Goal: Task Accomplishment & Management: Complete application form

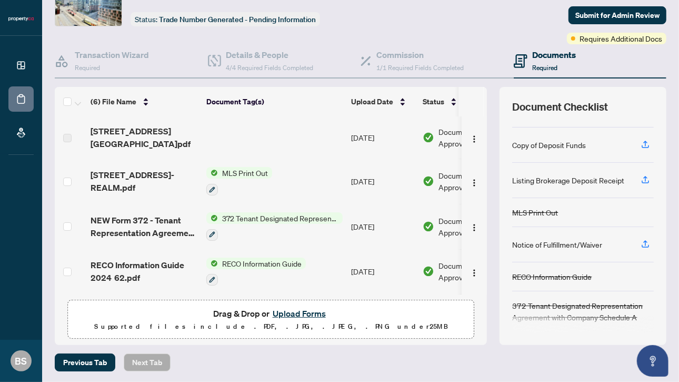
scroll to position [57, 0]
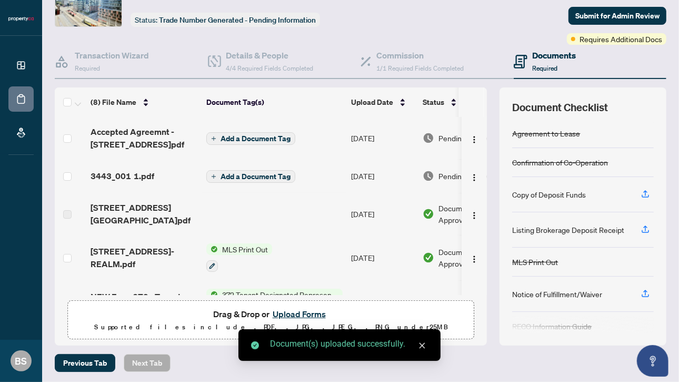
click at [250, 135] on span "Add a Document Tag" at bounding box center [256, 138] width 70 height 7
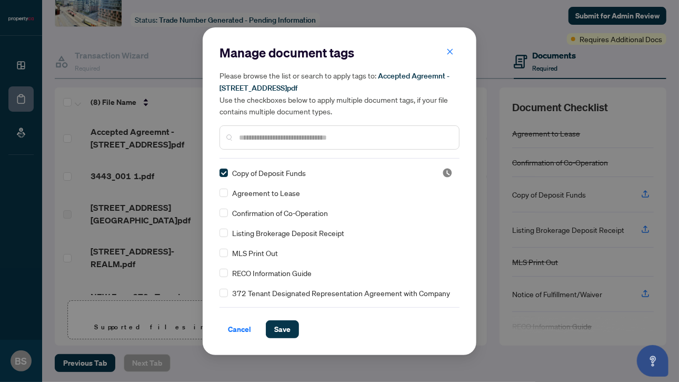
click at [266, 144] on div at bounding box center [340, 137] width 240 height 24
click at [266, 136] on input "text" at bounding box center [345, 138] width 212 height 12
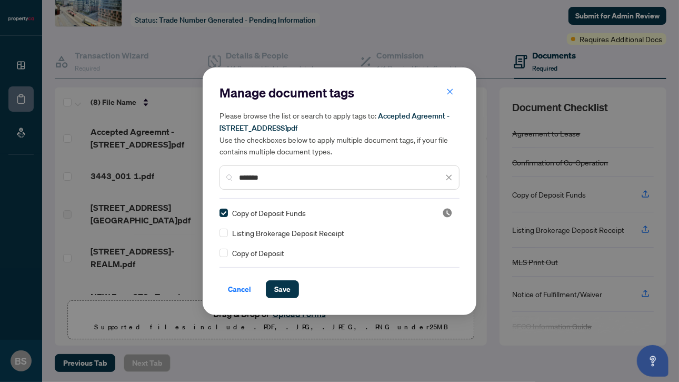
type input "*******"
click at [282, 285] on span "Save" at bounding box center [282, 289] width 16 height 17
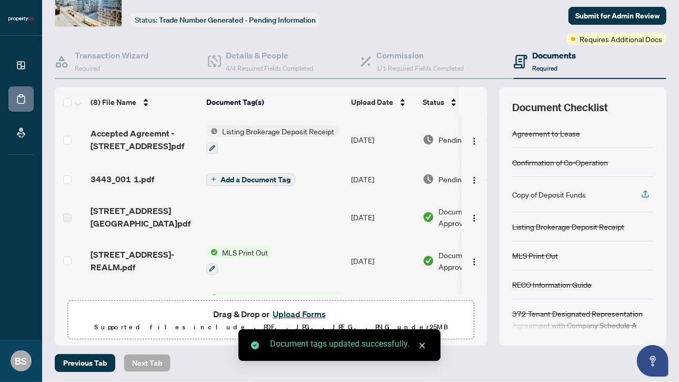
click at [235, 176] on span "Add a Document Tag" at bounding box center [256, 179] width 70 height 7
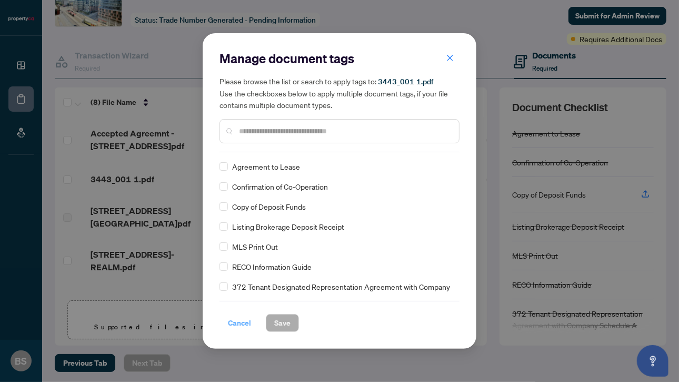
click at [230, 318] on span "Cancel" at bounding box center [239, 322] width 23 height 17
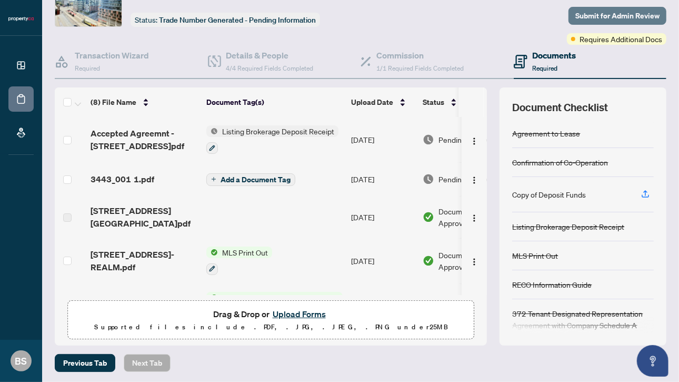
click at [578, 18] on span "Submit for Admin Review" at bounding box center [618, 15] width 84 height 17
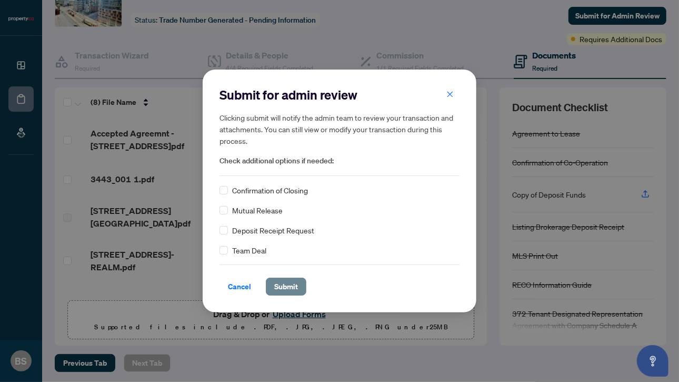
click at [285, 289] on span "Submit" at bounding box center [286, 286] width 24 height 17
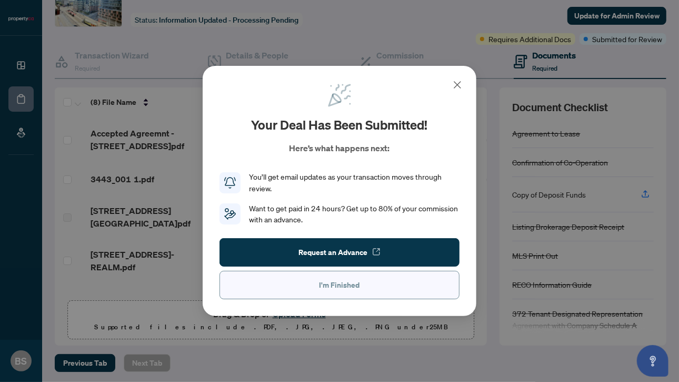
click at [370, 286] on button "I'm Finished" at bounding box center [340, 285] width 240 height 28
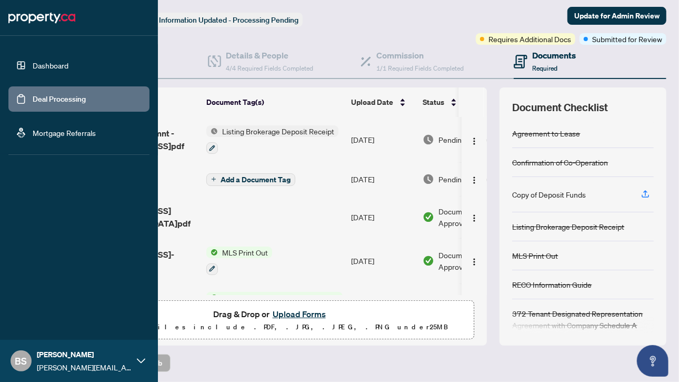
click at [45, 96] on link "Deal Processing" at bounding box center [59, 98] width 53 height 9
